Goal: Transaction & Acquisition: Purchase product/service

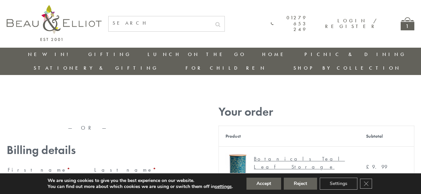
type input "[EMAIL_ADDRESS][DOMAIN_NAME]"
type input "[PERSON_NAME]"
type input "23, Scottsdale, Happytown"
type input "London"
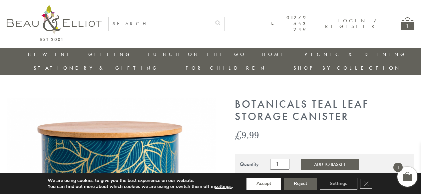
click at [264, 184] on button "Accept" at bounding box center [263, 184] width 35 height 12
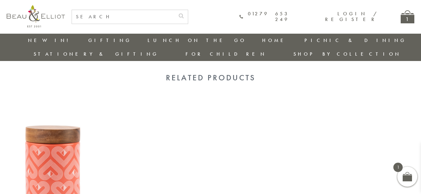
scroll to position [561, 0]
